Goal: Find specific page/section: Find specific page/section

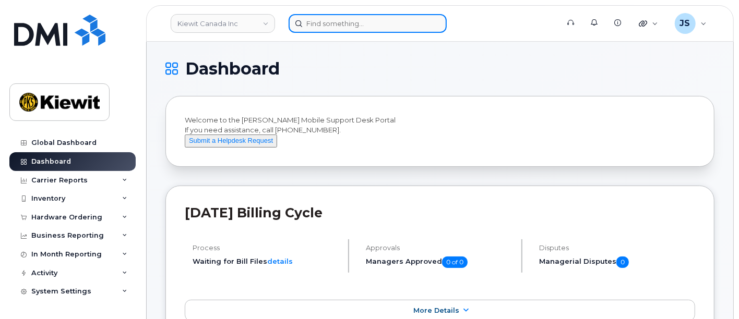
click at [317, 32] on div at bounding box center [419, 23] width 263 height 19
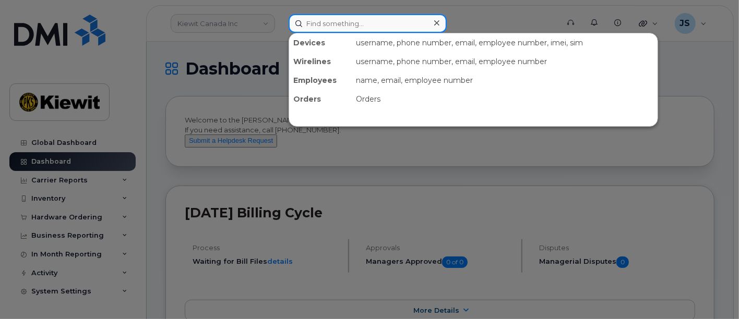
paste input "557274"
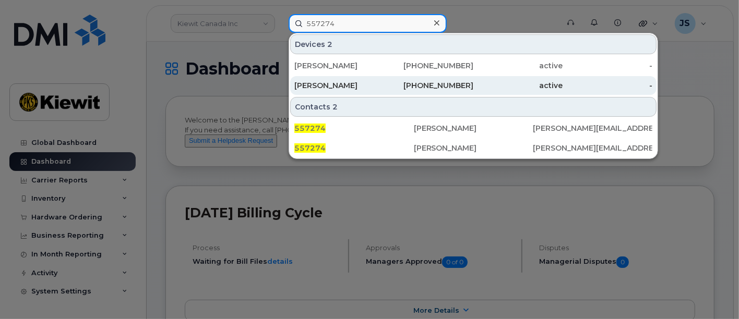
type input "557274"
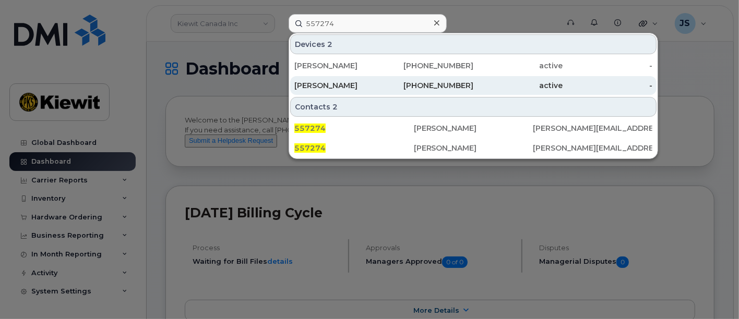
click at [352, 83] on div "[PERSON_NAME]" at bounding box center [339, 85] width 90 height 10
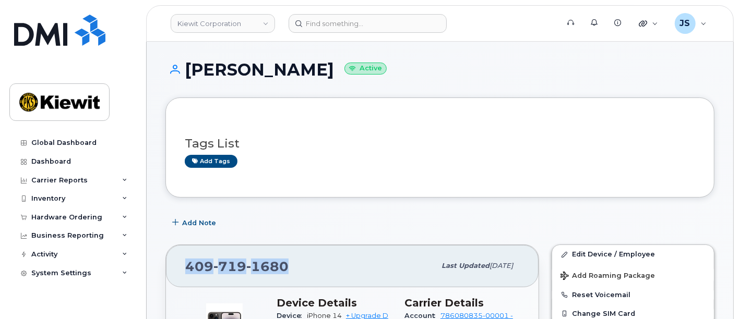
drag, startPoint x: 291, startPoint y: 264, endPoint x: 168, endPoint y: 256, distance: 122.9
click at [168, 256] on div "409 719 1680 Last updated Sep 06, 2025" at bounding box center [352, 266] width 372 height 42
copy span "409 719 1680"
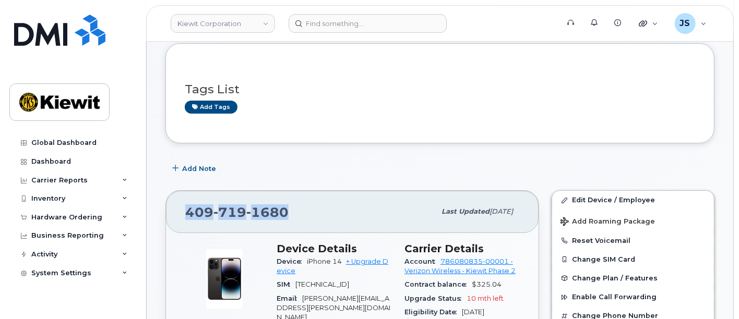
scroll to position [116, 0]
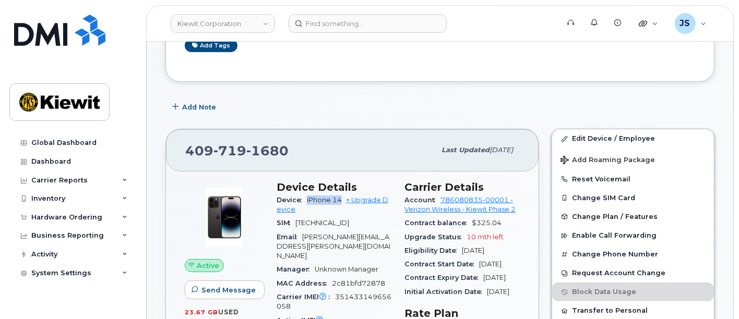
drag, startPoint x: 342, startPoint y: 199, endPoint x: 303, endPoint y: 199, distance: 39.1
click at [303, 199] on div "Device iPhone 14 + Upgrade Device" at bounding box center [333, 205] width 115 height 23
copy span "iPhone 14"
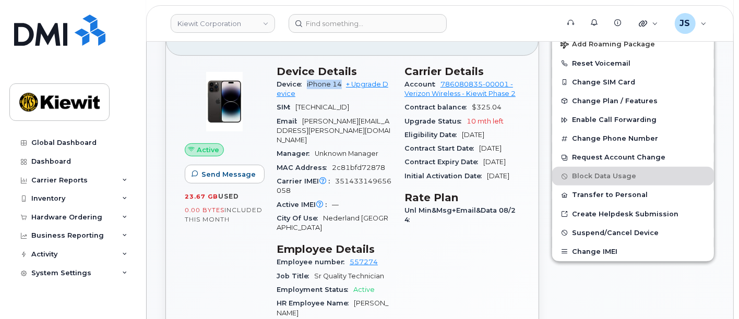
scroll to position [0, 0]
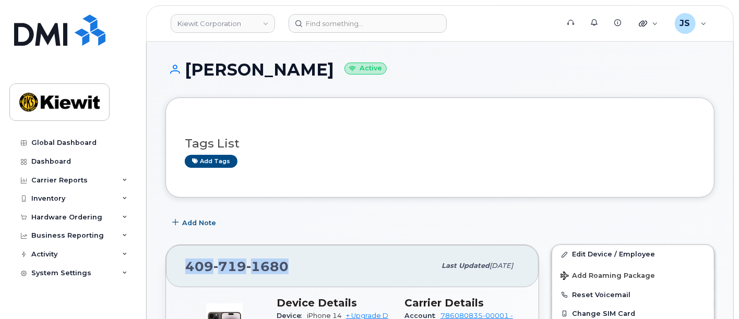
drag, startPoint x: 289, startPoint y: 268, endPoint x: 147, endPoint y: 264, distance: 142.5
copy span "409 719 1680"
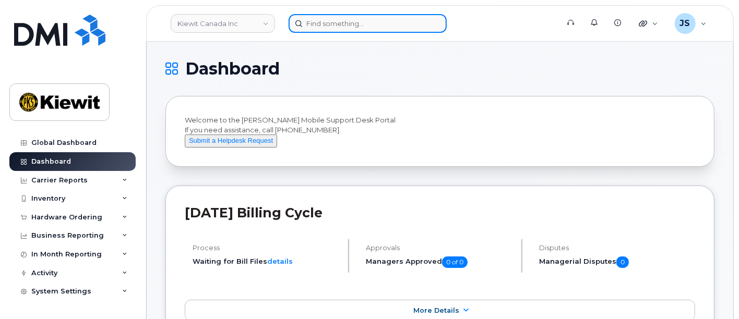
click at [321, 22] on input at bounding box center [367, 23] width 158 height 19
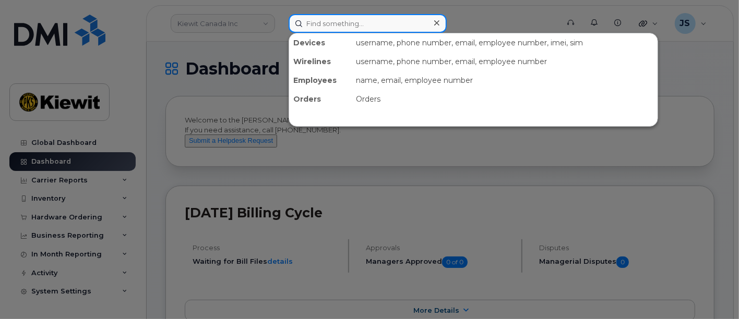
paste input "557274"
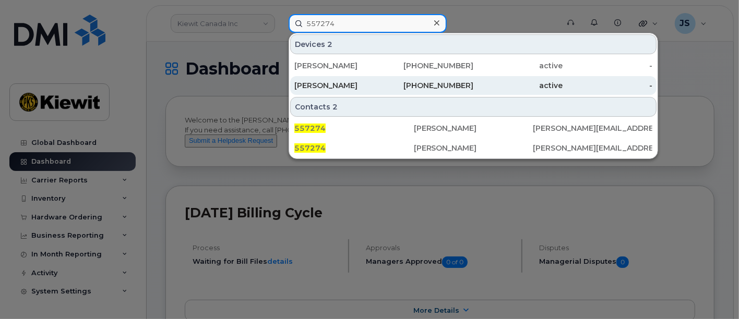
type input "557274"
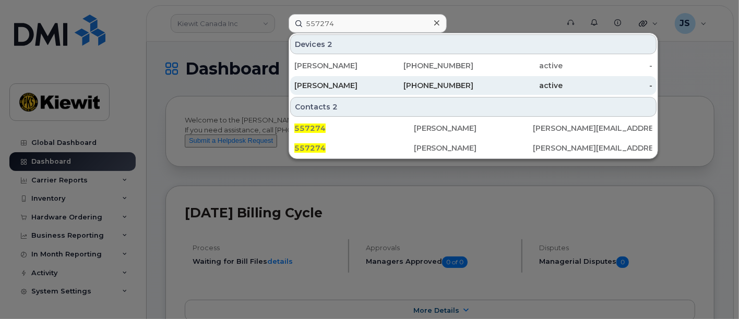
click at [353, 90] on div "[PERSON_NAME]" at bounding box center [339, 85] width 90 height 19
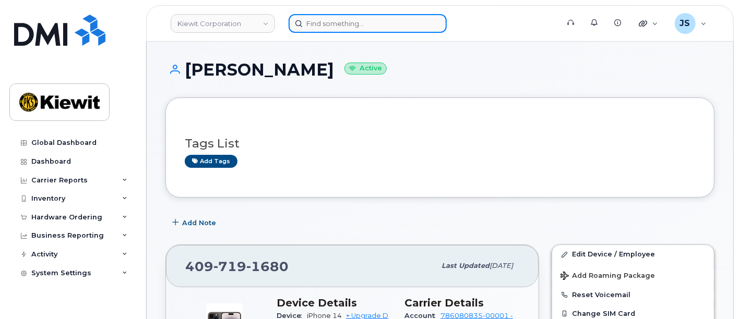
click at [331, 24] on input at bounding box center [367, 23] width 158 height 19
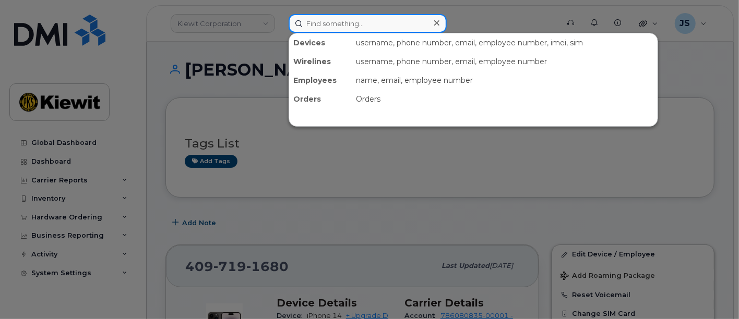
paste input "549190"
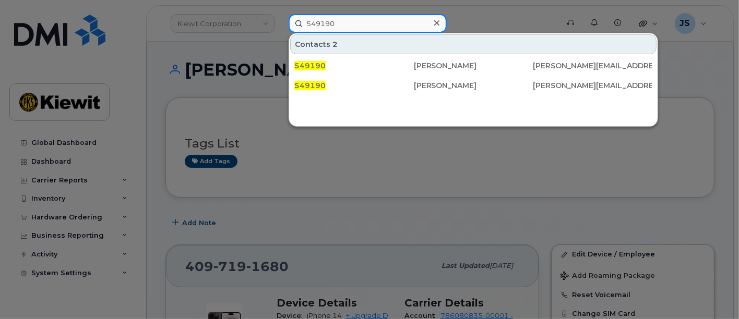
type input "549190"
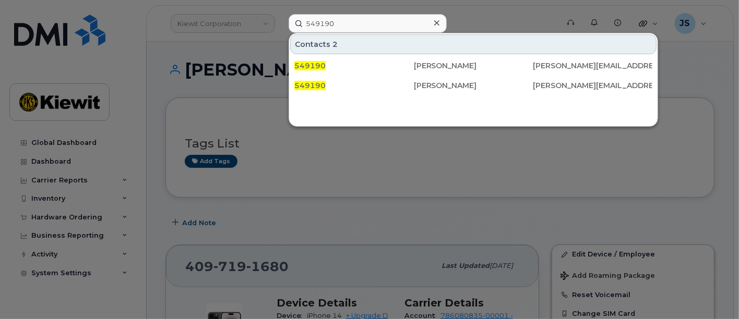
click at [437, 25] on icon at bounding box center [436, 23] width 5 height 8
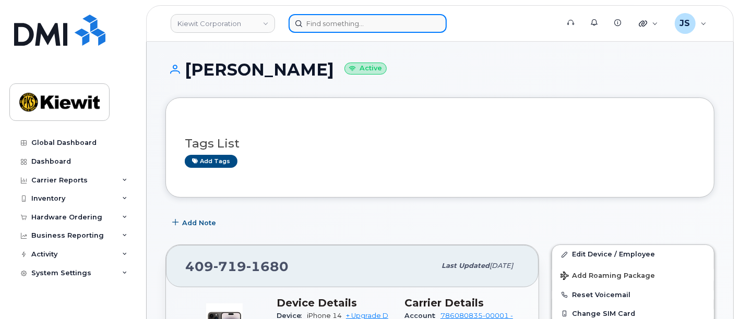
click at [397, 27] on input at bounding box center [367, 23] width 158 height 19
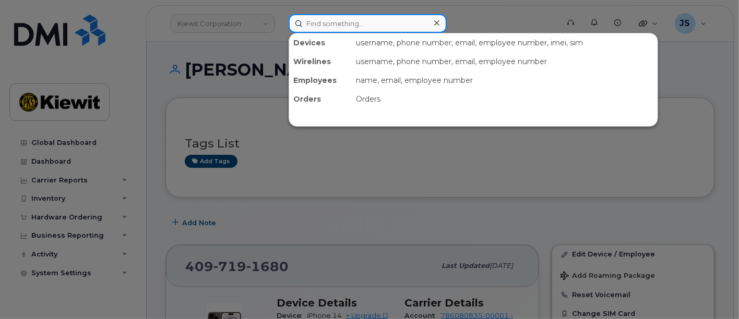
paste input "Owen Edwards"
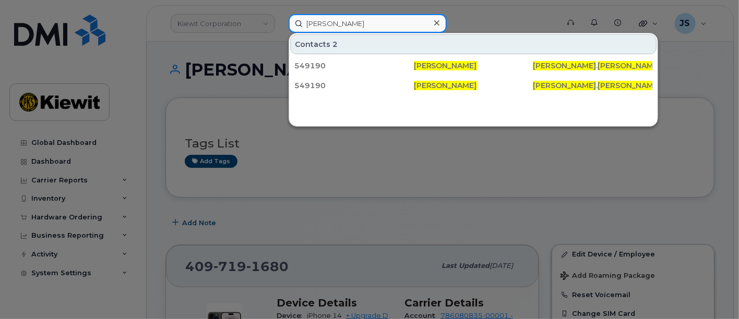
type input "Owen Edwards"
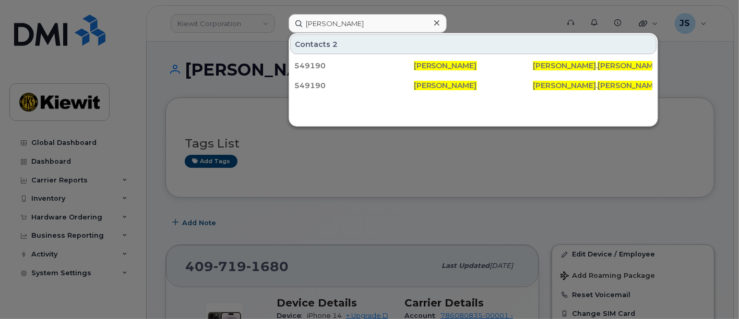
click at [432, 19] on div at bounding box center [436, 23] width 15 height 15
